Goal: Task Accomplishment & Management: Manage account settings

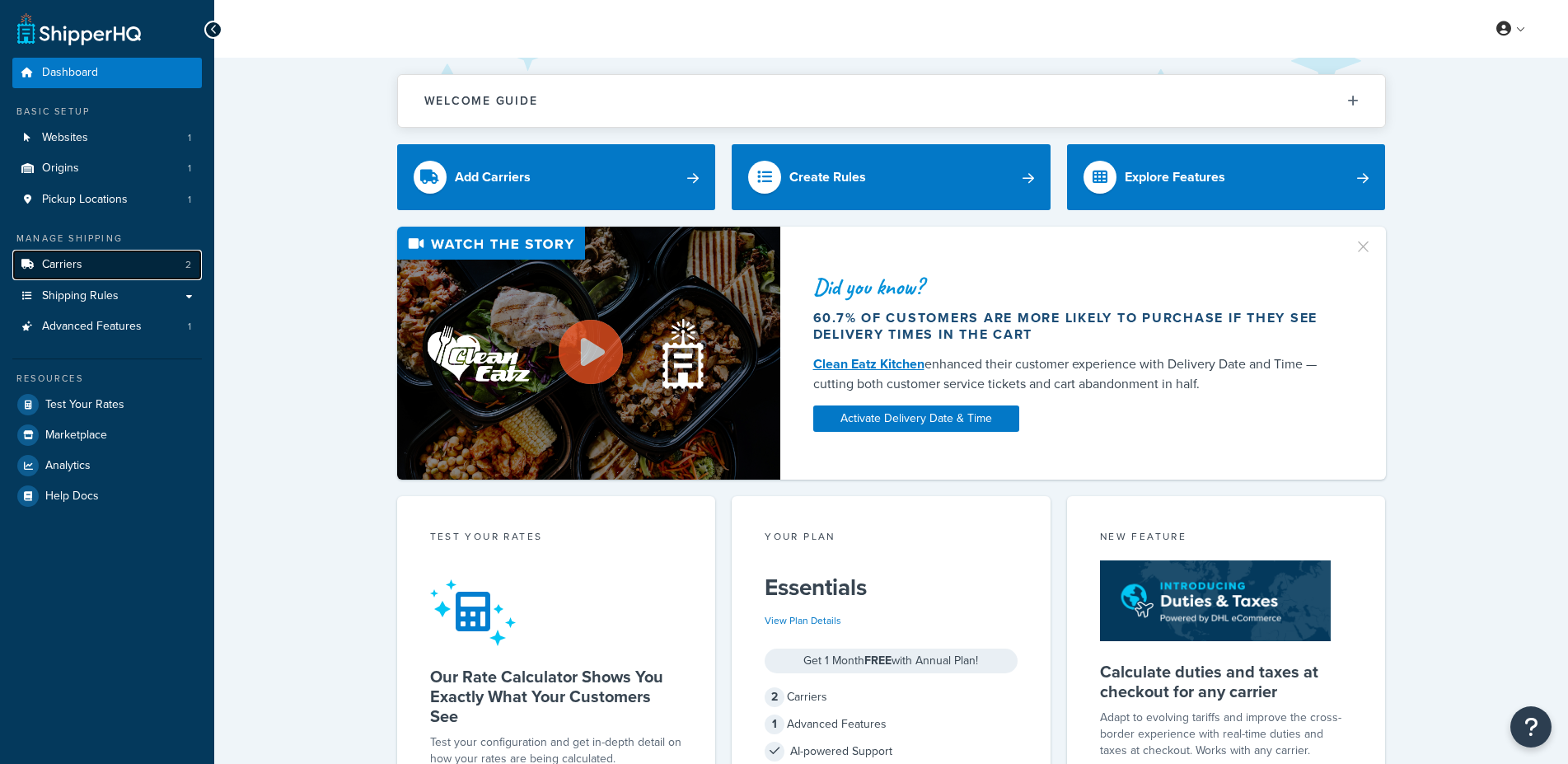
click at [119, 273] on link "Carriers 2" at bounding box center [106, 265] width 190 height 31
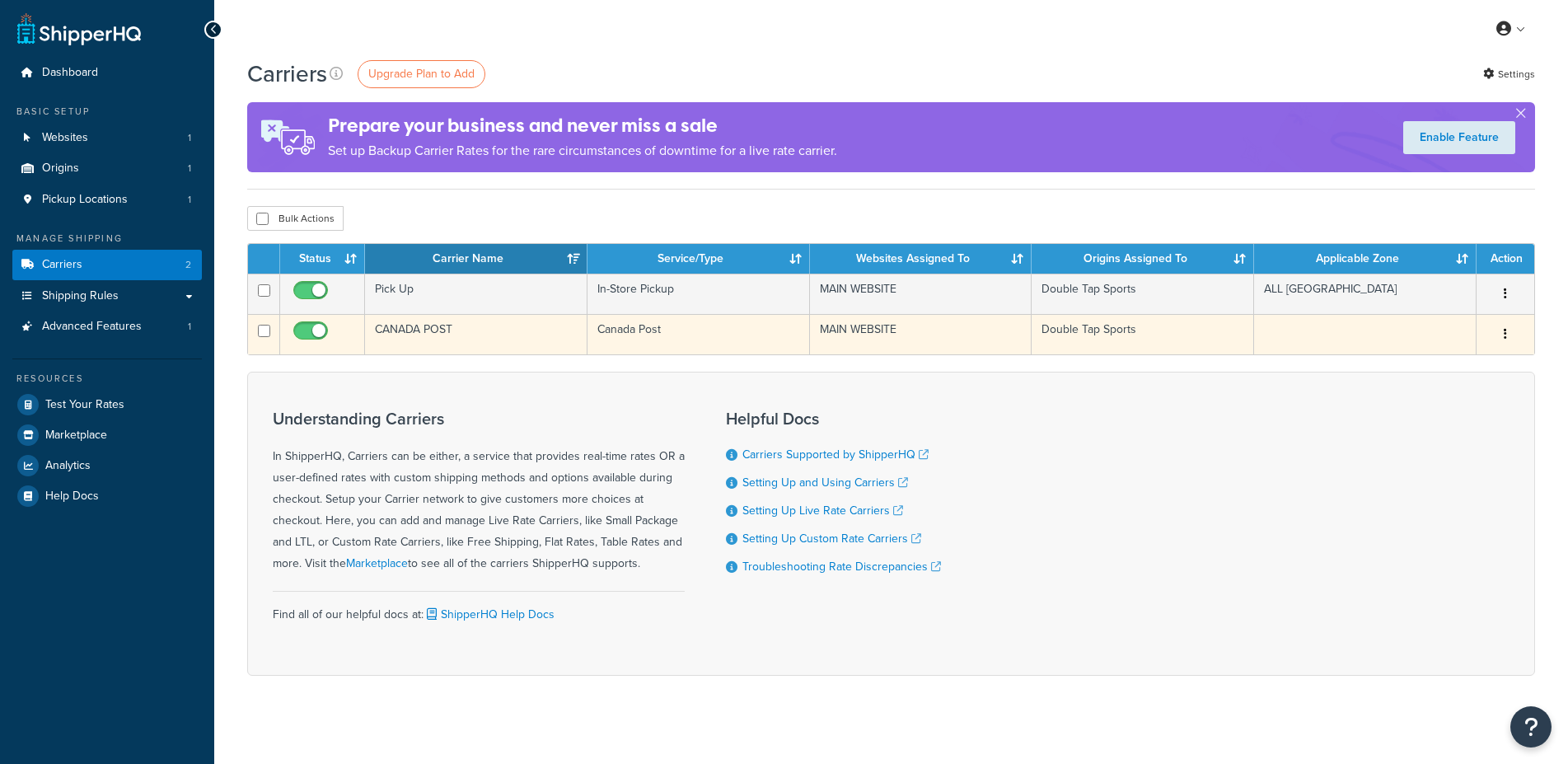
click at [1508, 338] on button "button" at bounding box center [1505, 334] width 23 height 27
click at [1402, 365] on link "Edit" at bounding box center [1439, 367] width 131 height 33
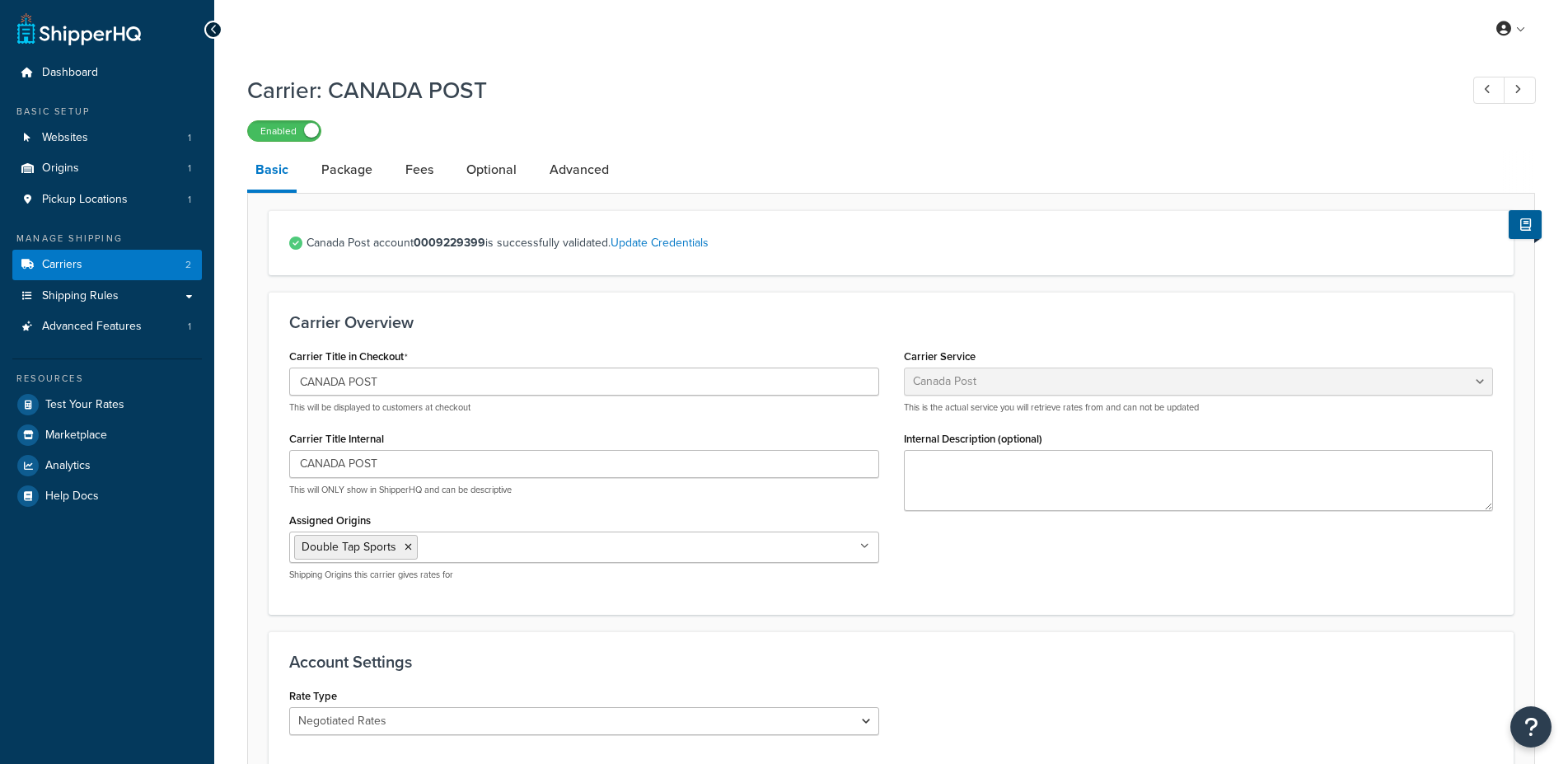
select select "canadaPost"
select select "NEGOTIATED"
drag, startPoint x: 438, startPoint y: 245, endPoint x: 486, endPoint y: 244, distance: 48.0
click at [485, 244] on strong "0009229399" at bounding box center [449, 243] width 71 height 17
copy strong "9229399"
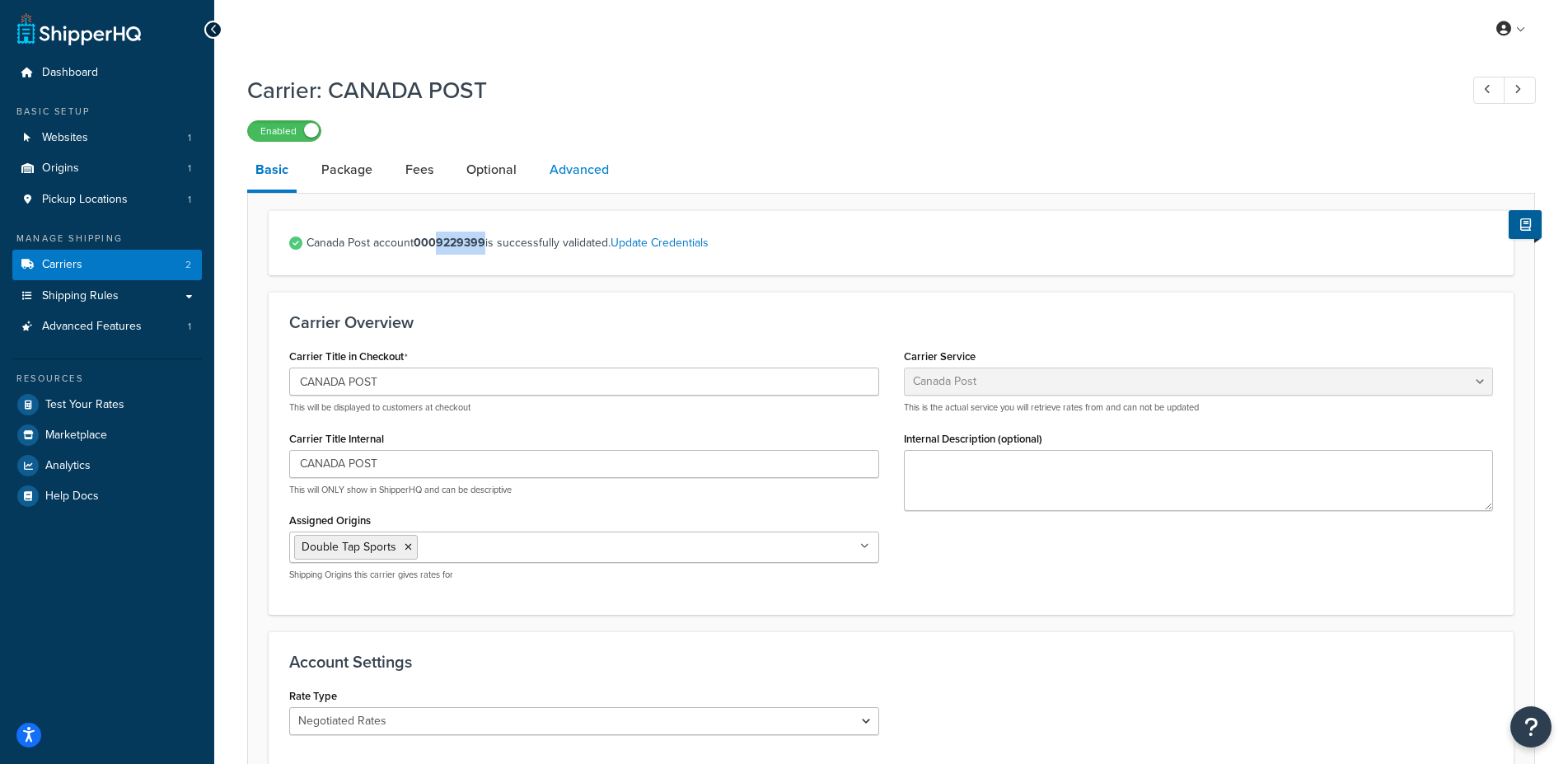
click at [581, 169] on link "Advanced" at bounding box center [580, 170] width 76 height 39
select select "false"
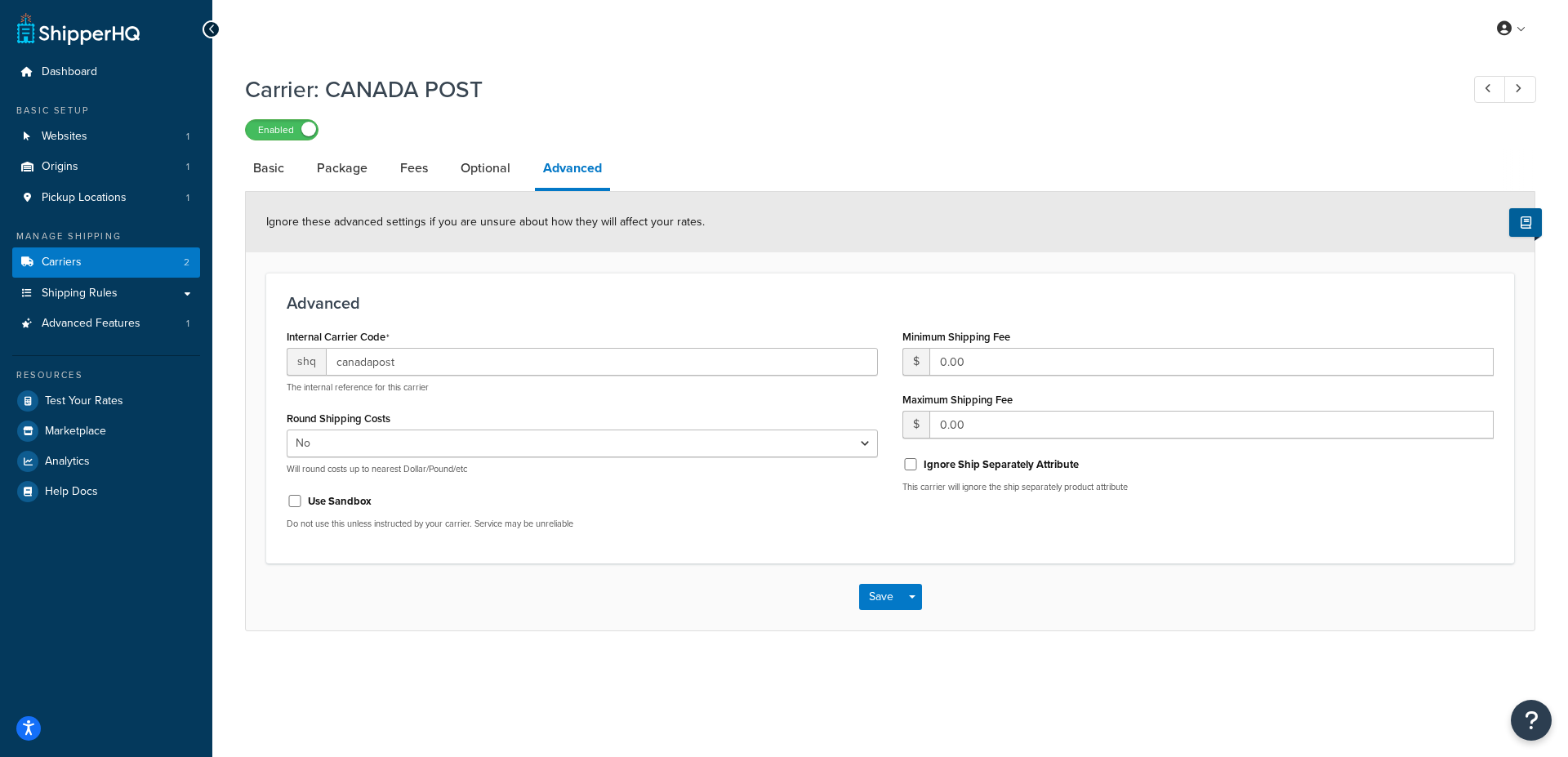
click at [535, 176] on link "Advanced" at bounding box center [573, 170] width 75 height 43
click at [497, 179] on link "Optional" at bounding box center [486, 168] width 66 height 39
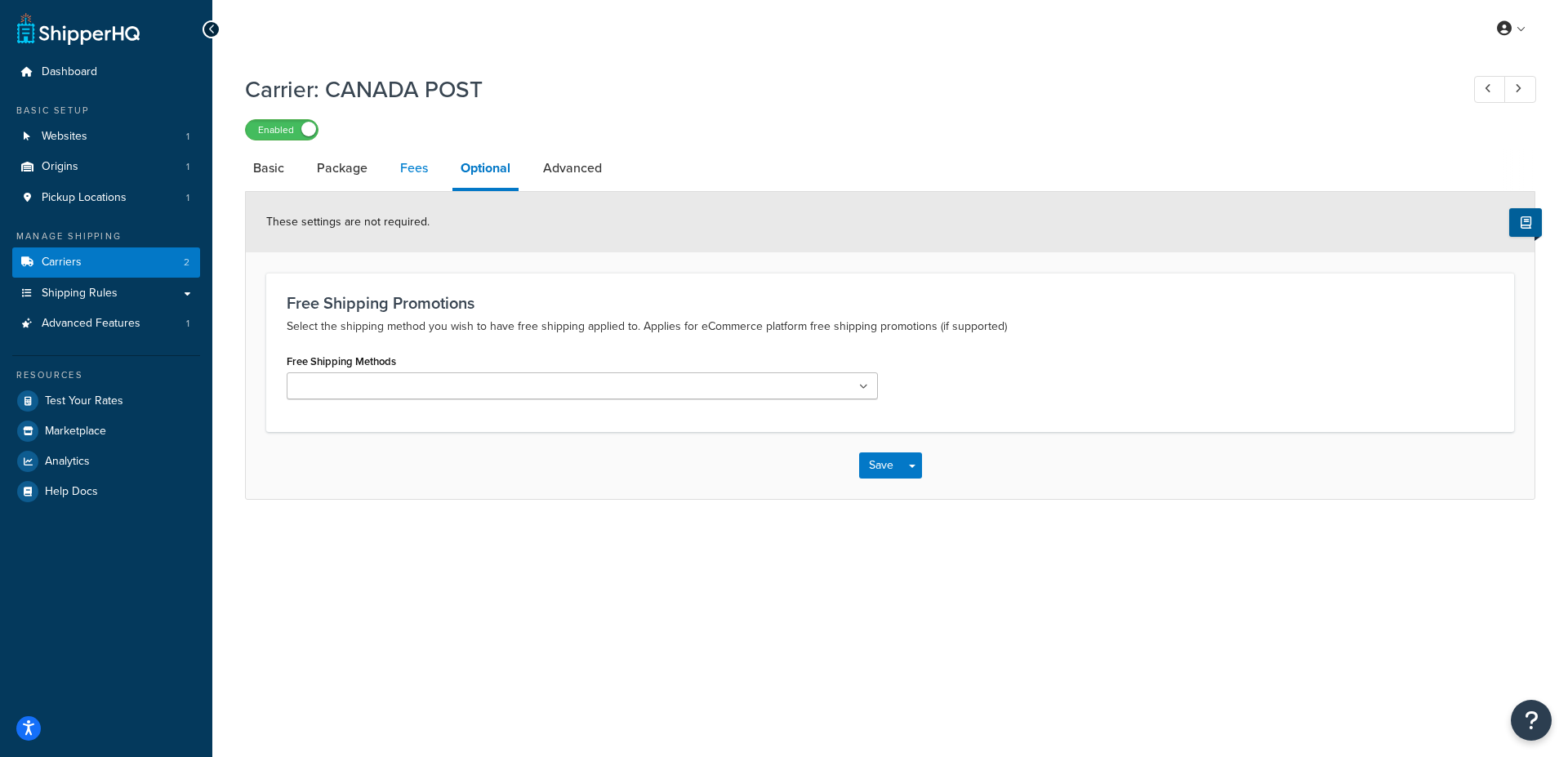
drag, startPoint x: 433, startPoint y: 173, endPoint x: 409, endPoint y: 180, distance: 25.0
click at [432, 173] on link "Fees" at bounding box center [414, 168] width 44 height 39
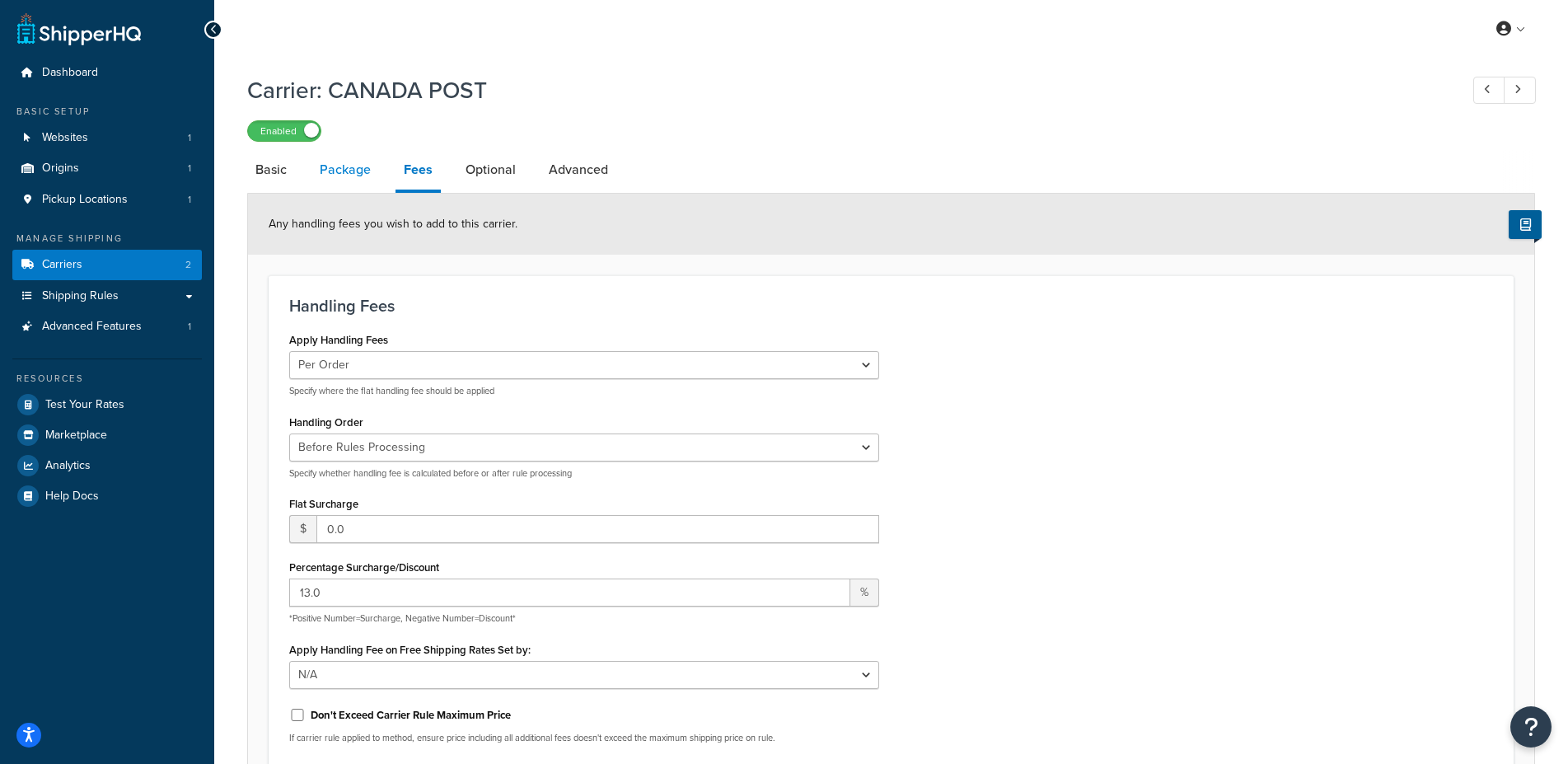
click at [331, 173] on link "Package" at bounding box center [345, 170] width 68 height 39
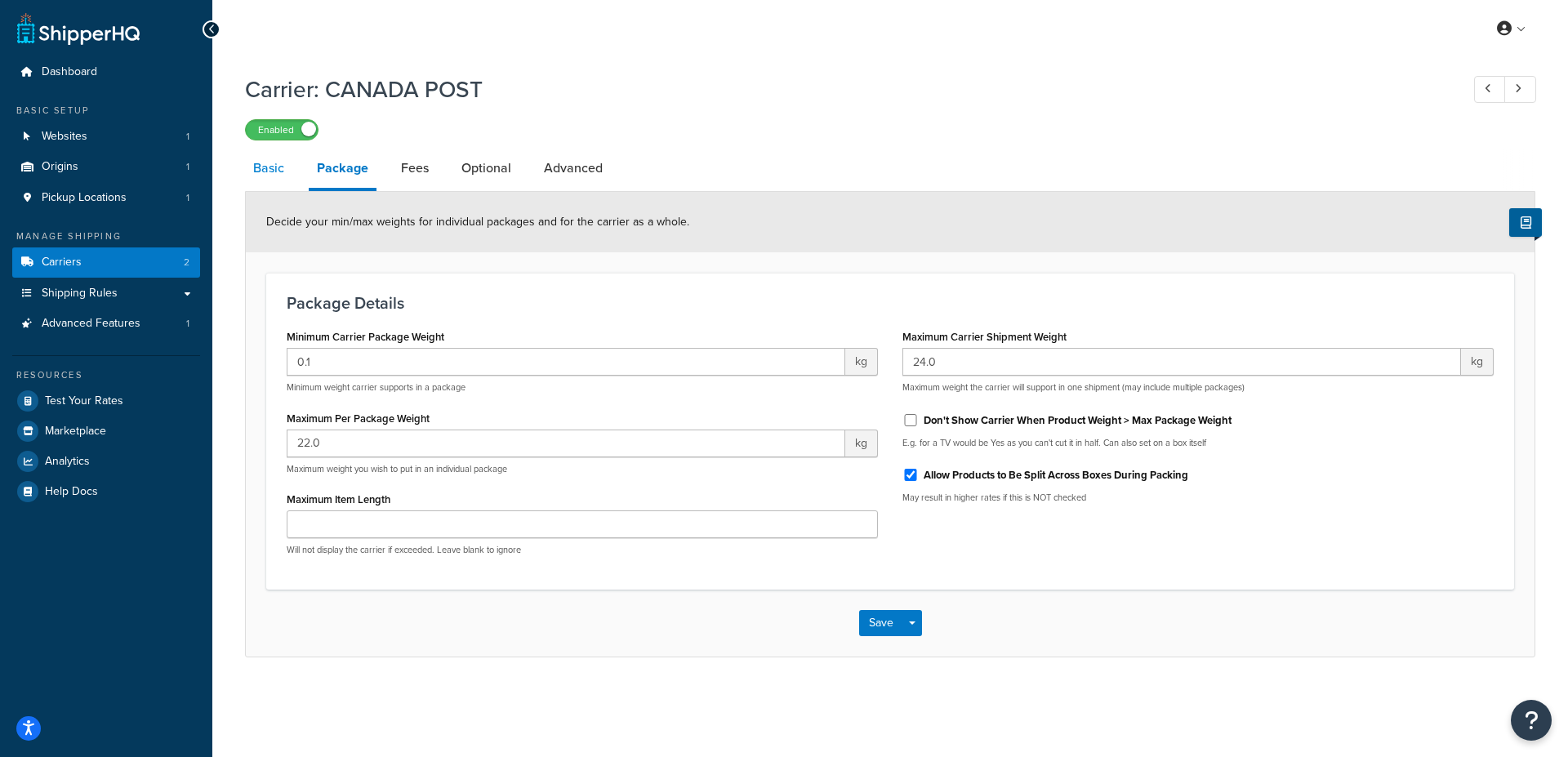
click at [268, 176] on link "Basic" at bounding box center [269, 168] width 48 height 39
select select "canadaPost"
select select "NEGOTIATED"
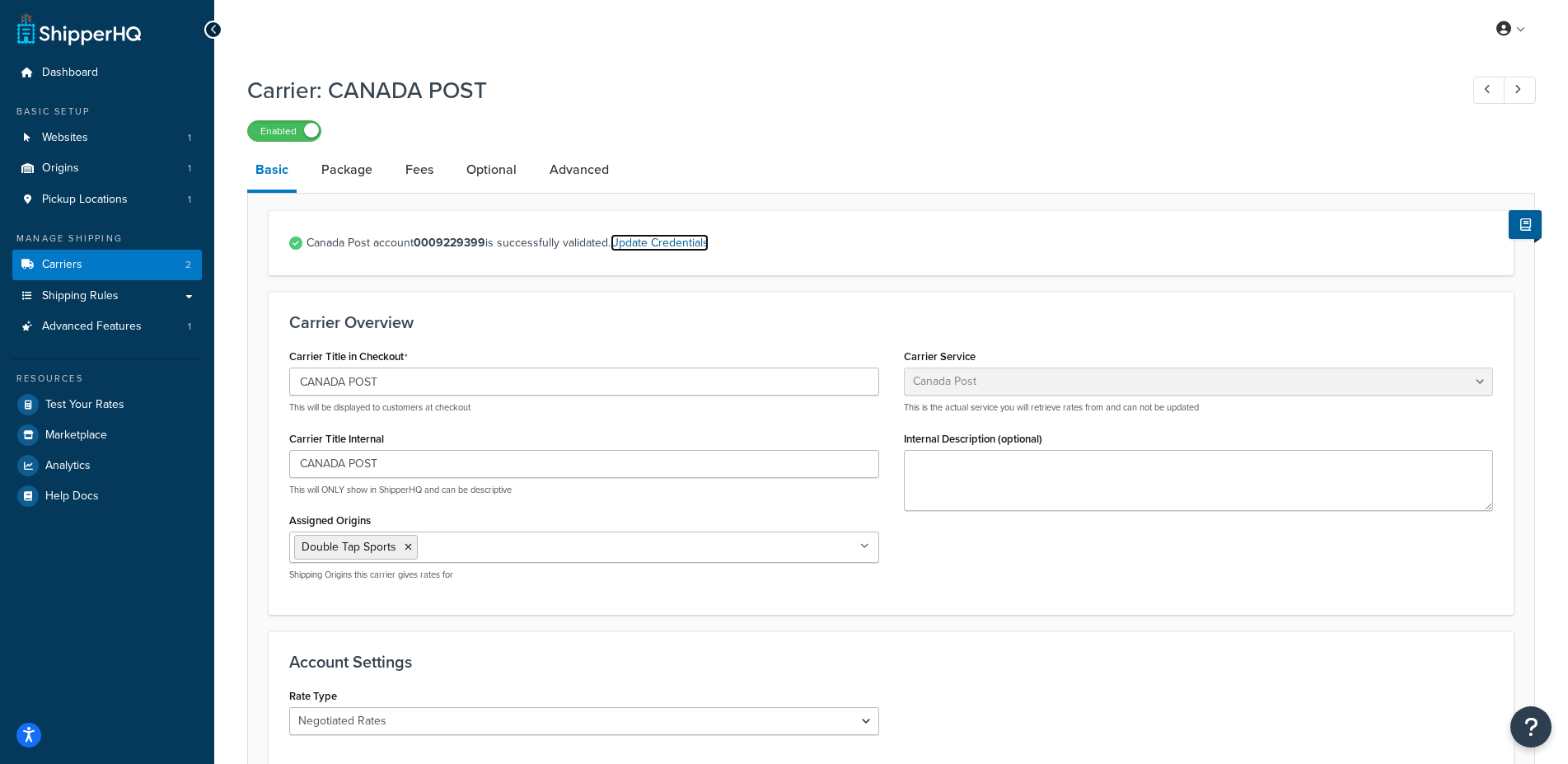
click at [647, 245] on link "Update Credentials" at bounding box center [659, 243] width 98 height 17
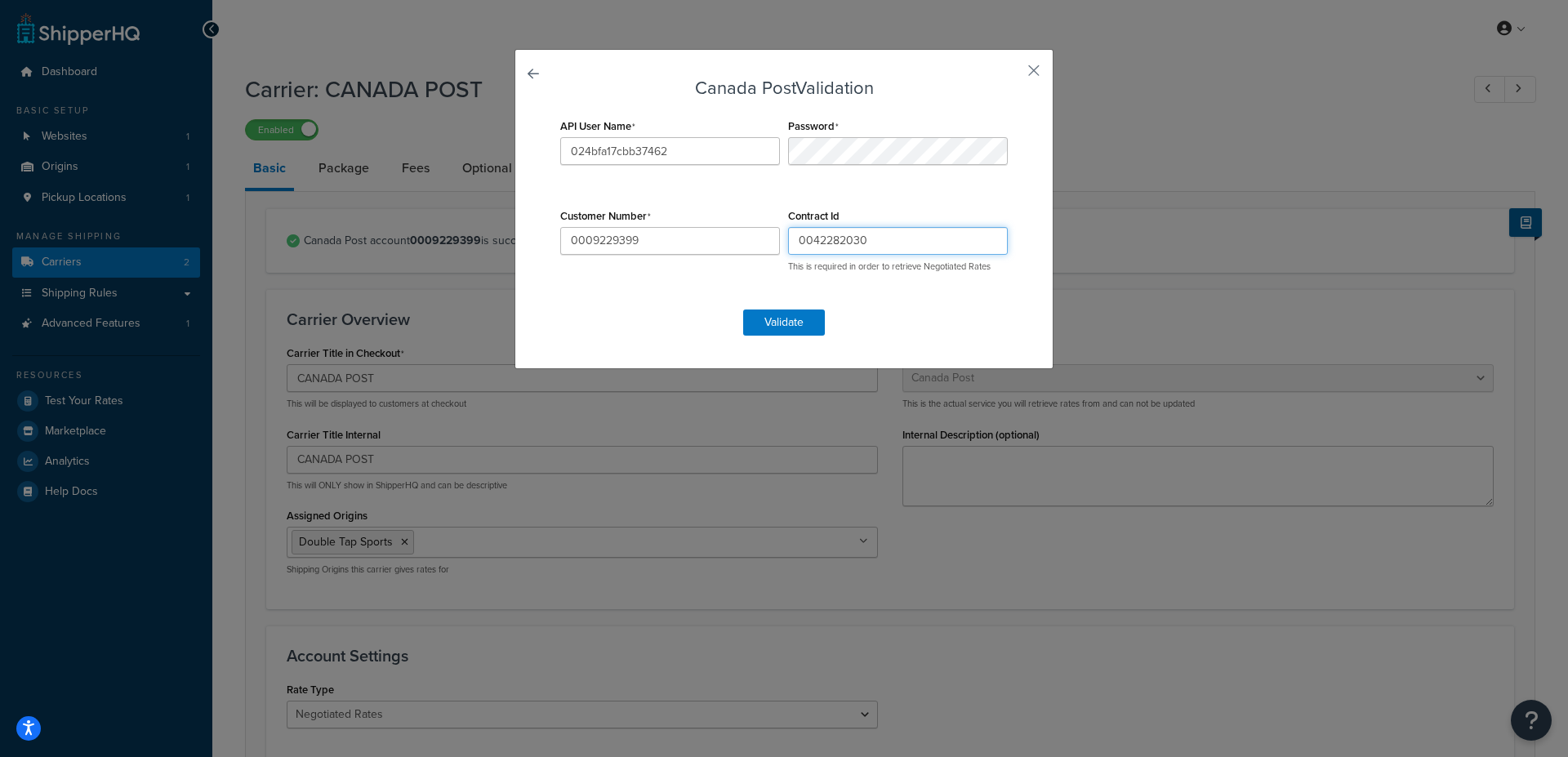
click at [826, 248] on input "0042282030" at bounding box center [898, 241] width 220 height 28
click at [603, 243] on input "0009229399" at bounding box center [670, 241] width 220 height 28
click at [589, 147] on input "024bfa17cbb37462" at bounding box center [670, 151] width 220 height 28
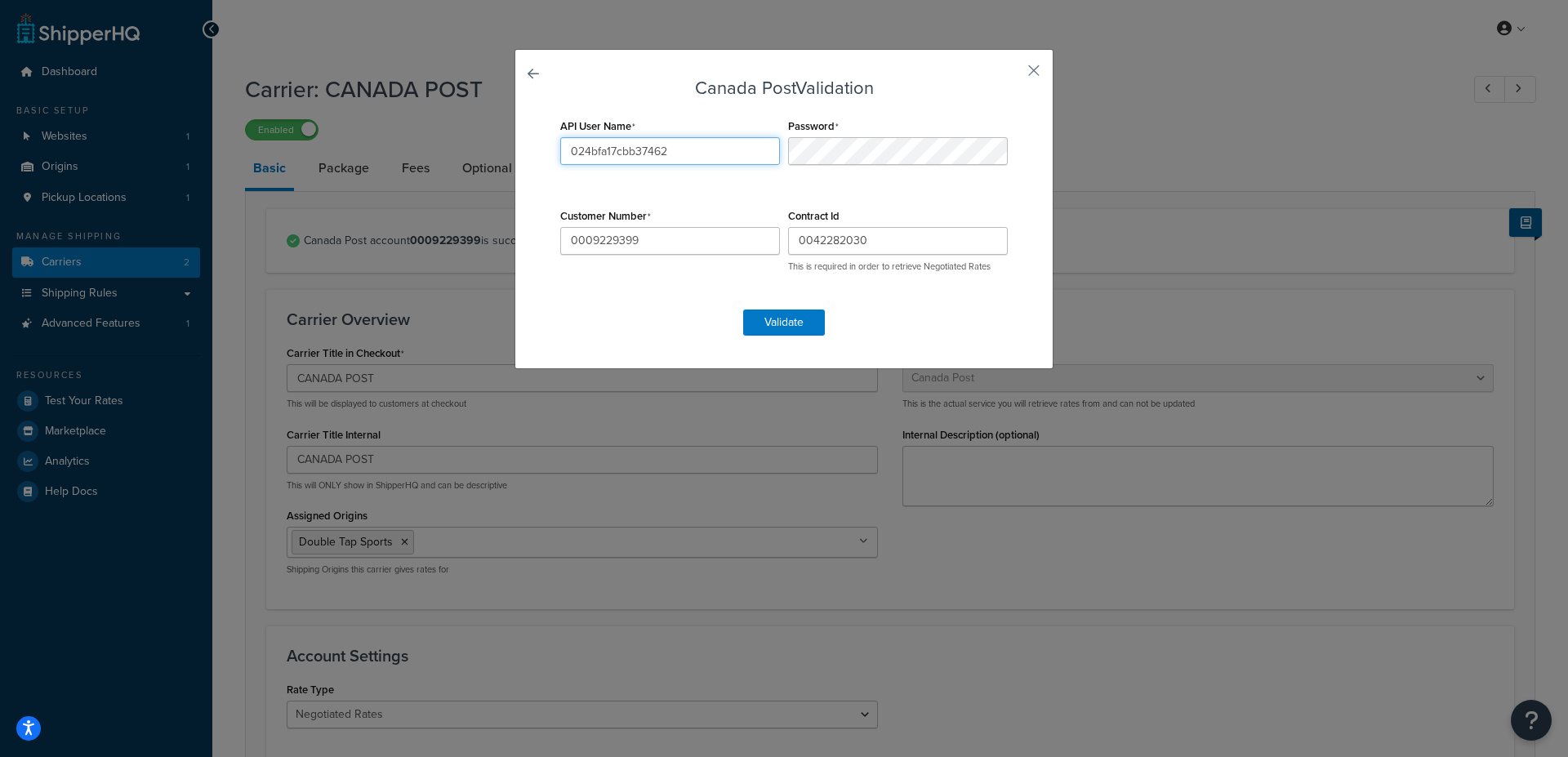
click at [589, 147] on input "024bfa17cbb37462" at bounding box center [670, 151] width 220 height 28
click at [774, 325] on button "Validate" at bounding box center [784, 322] width 82 height 26
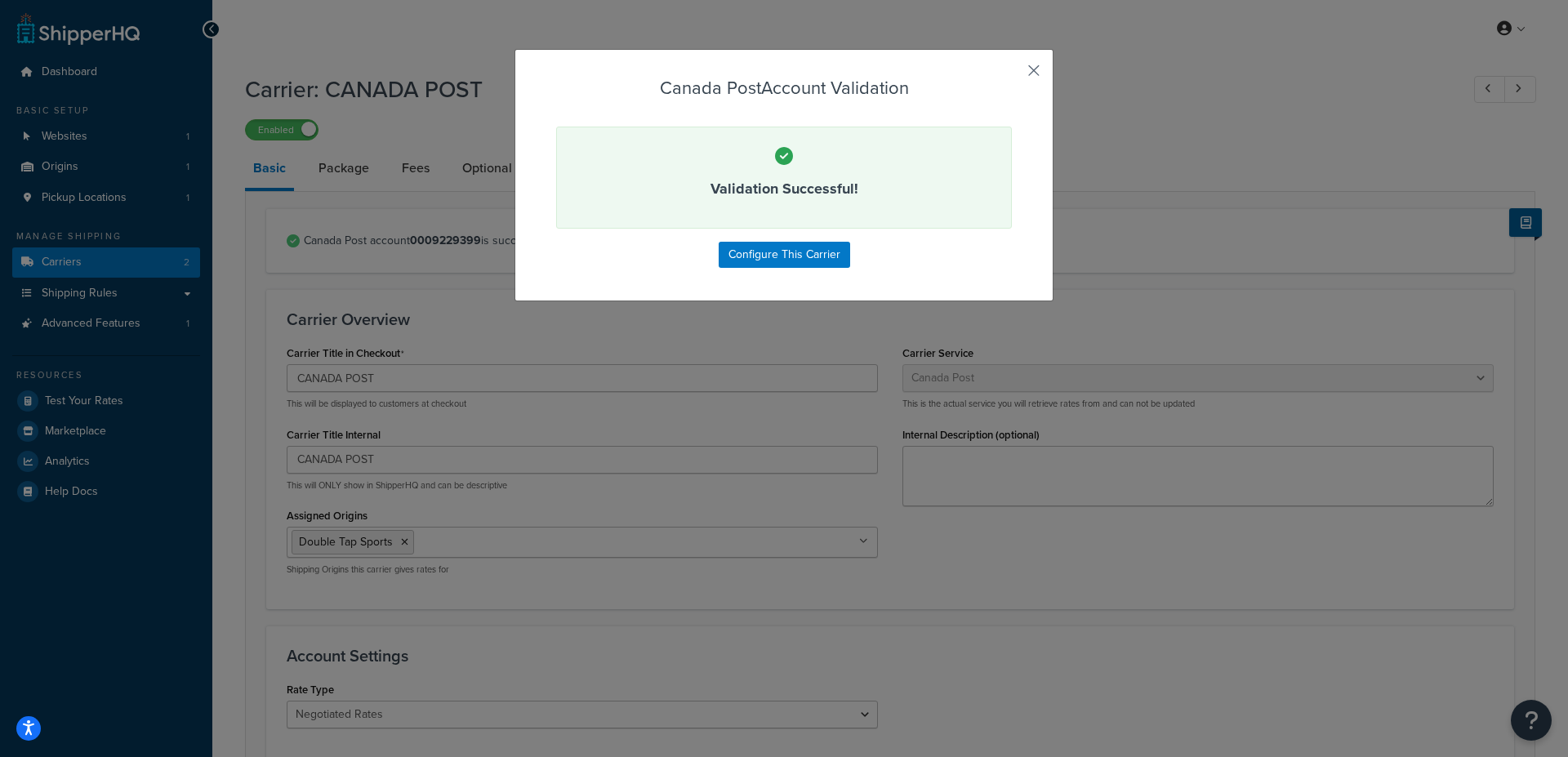
click at [1012, 74] on button "button" at bounding box center [1009, 76] width 4 height 4
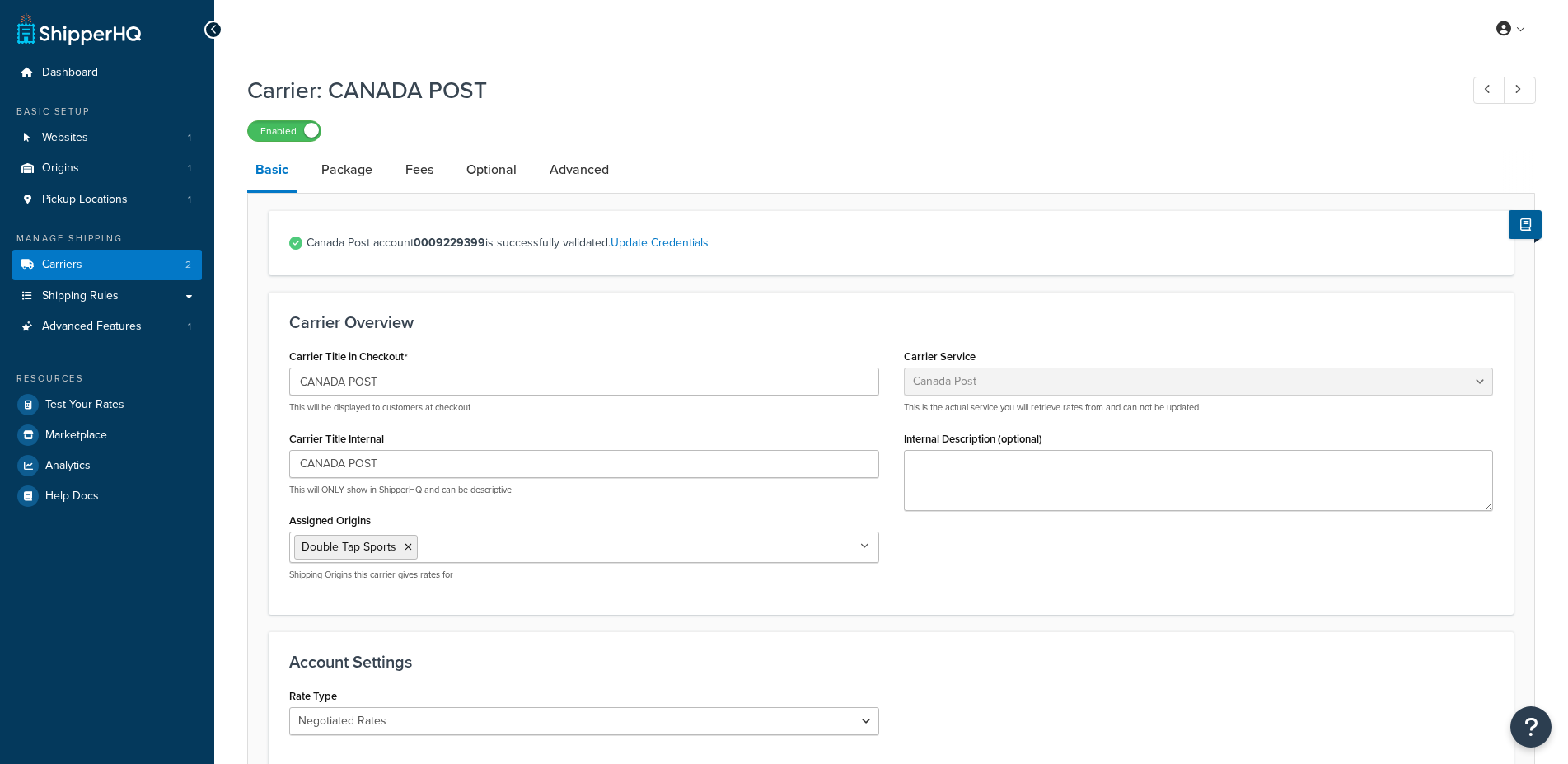
select select "canadaPost"
select select "NEGOTIATED"
